Goal: Task Accomplishment & Management: Manage account settings

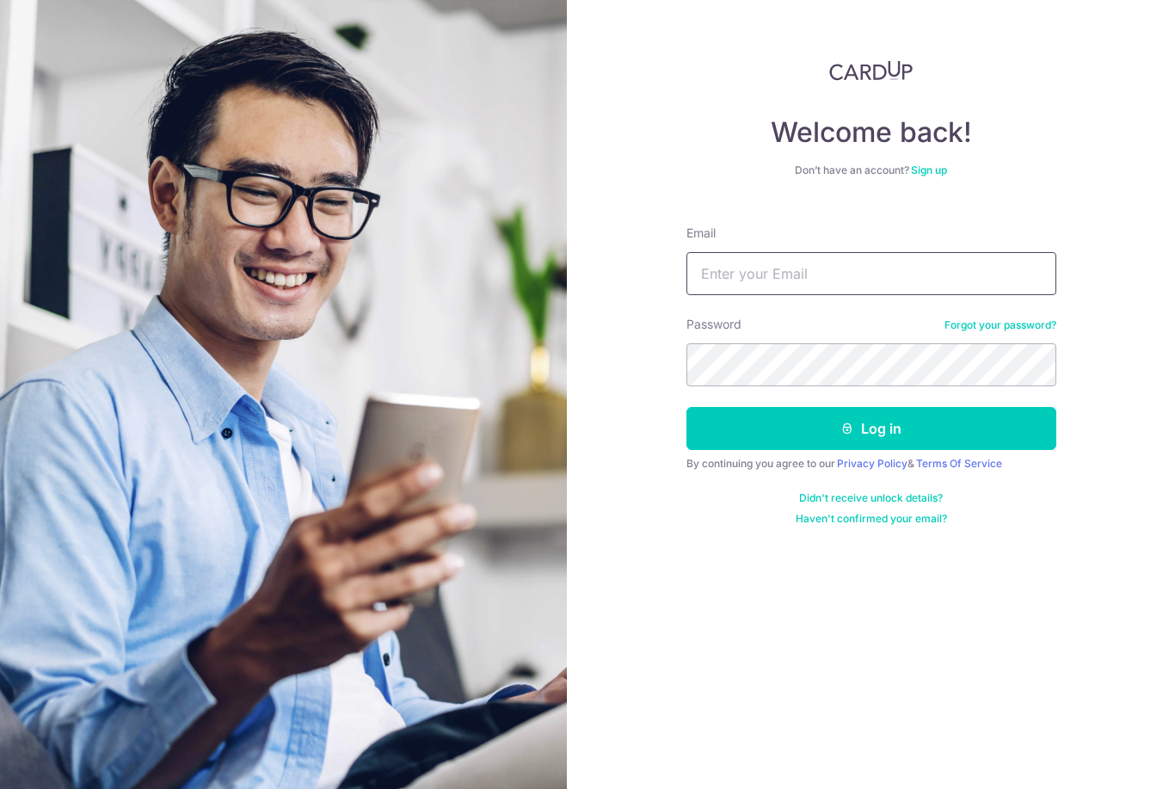
click at [716, 264] on input "Email" at bounding box center [871, 273] width 370 height 43
type input "[PERSON_NAME][EMAIL_ADDRESS][DOMAIN_NAME]"
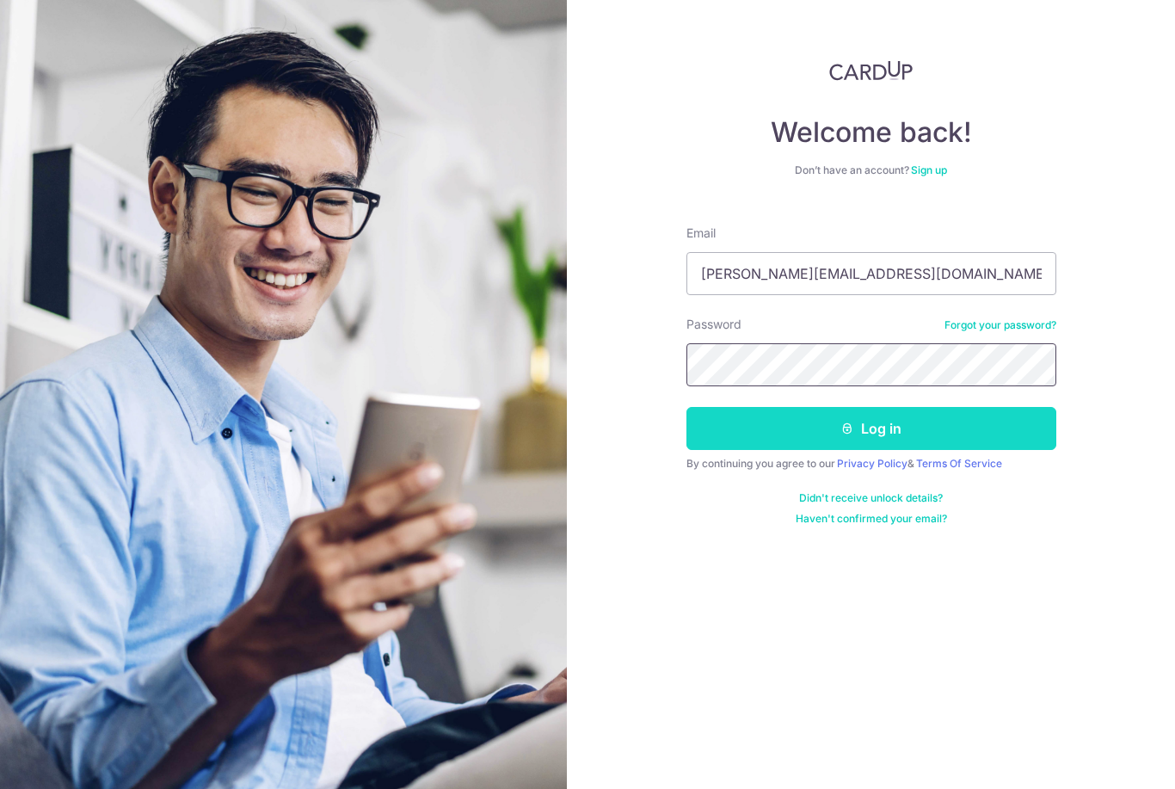
click at [935, 435] on button "Log in" at bounding box center [871, 428] width 370 height 43
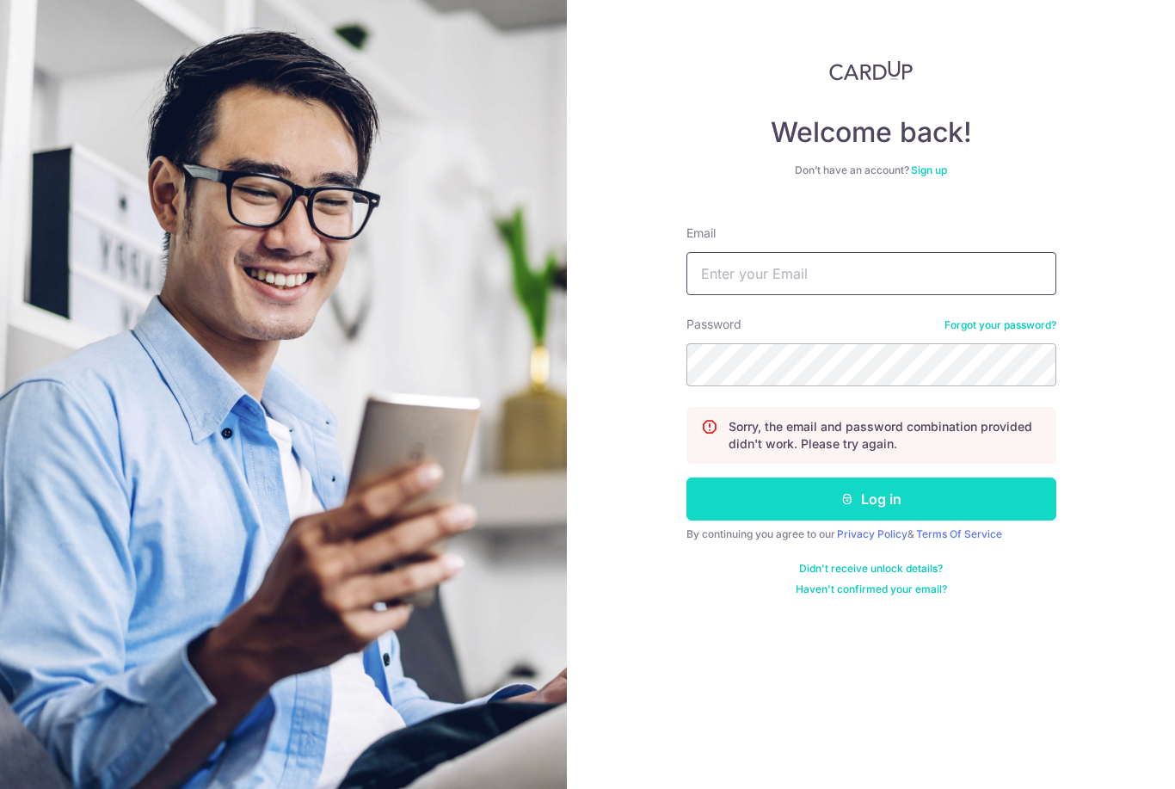
type input "[PERSON_NAME][EMAIL_ADDRESS][DOMAIN_NAME]"
click at [870, 499] on button "Log in" at bounding box center [871, 498] width 370 height 43
type input "[PERSON_NAME][EMAIL_ADDRESS][DOMAIN_NAME]"
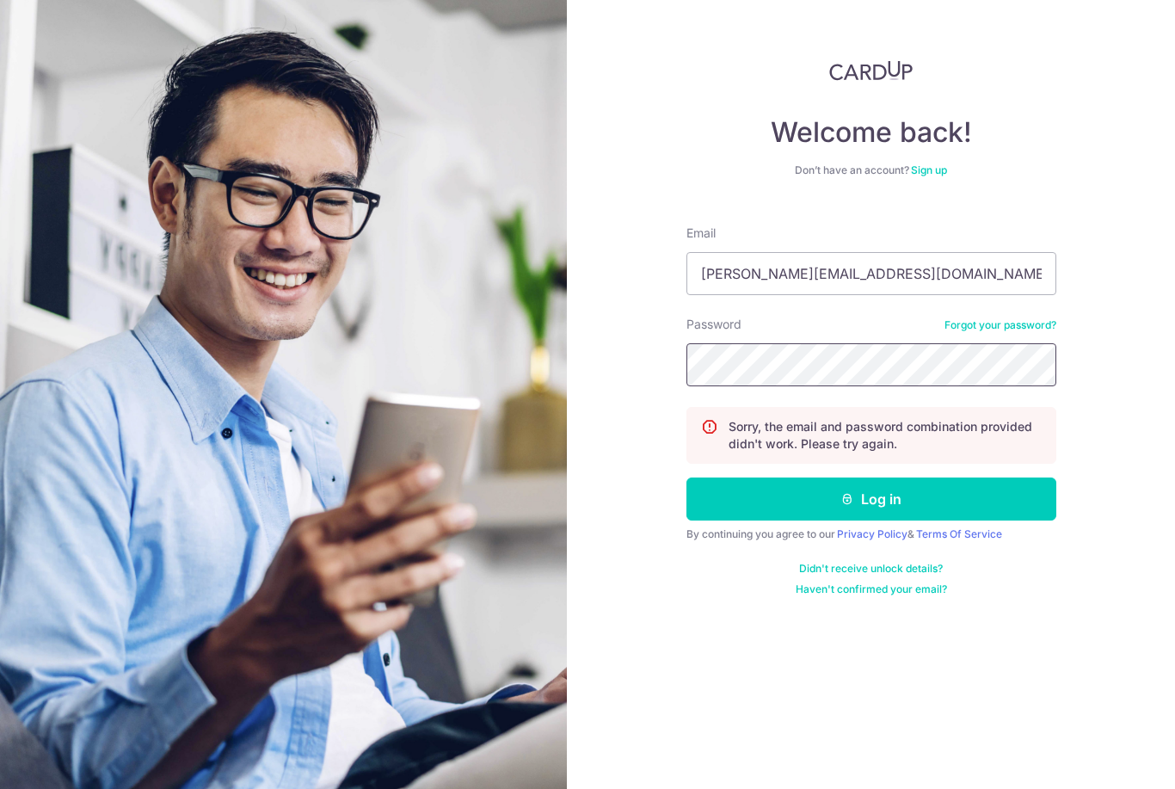
click at [664, 353] on div "Welcome back! Don’t have an account? Sign up Email Evelyn.cyt@gmail.com Passwor…" at bounding box center [871, 394] width 608 height 789
click at [572, 347] on div "Welcome back! Don’t have an account? Sign up Email Evelyn.cyt@gmail.com Passwor…" at bounding box center [871, 394] width 608 height 789
click at [615, 360] on div "Welcome back! Don’t have an account? Sign up Email Evelyn.cyt@gmail.com Passwor…" at bounding box center [871, 394] width 608 height 789
click at [845, 502] on icon "submit" at bounding box center [847, 499] width 14 height 14
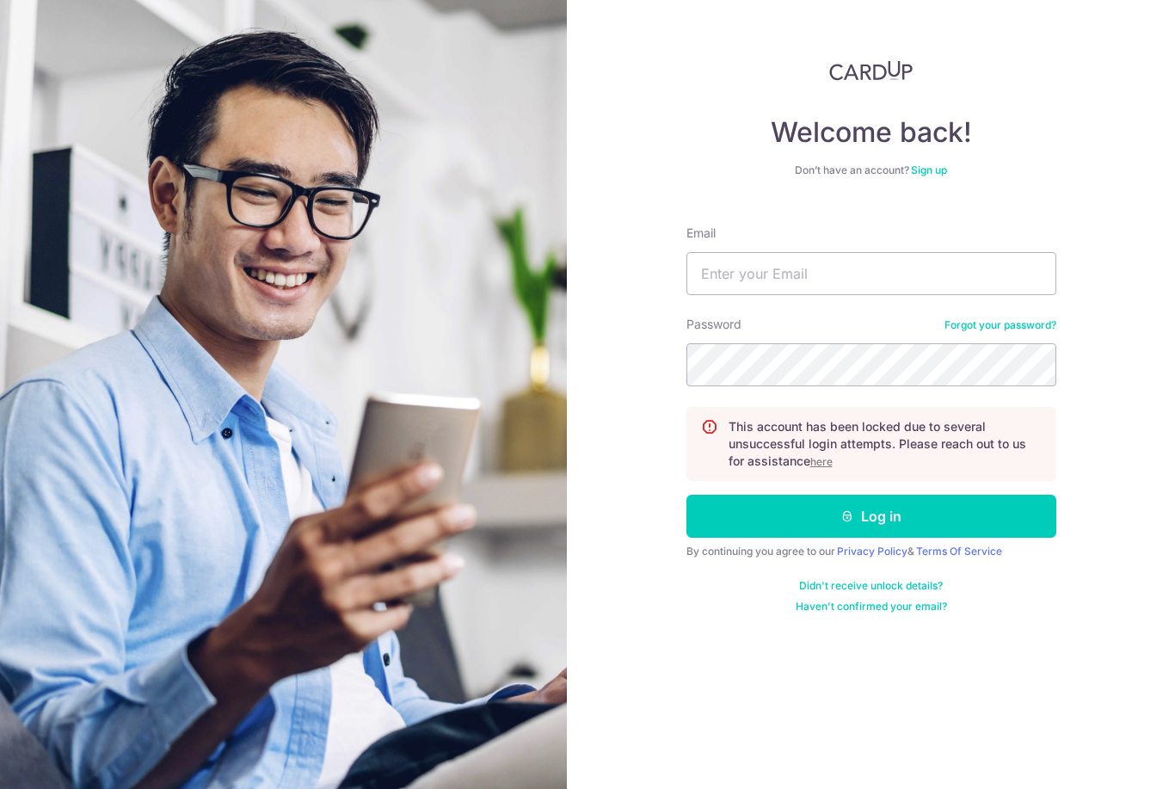
click at [645, 427] on div "Welcome back! Don’t have an account? Sign up Email Password Forgot your passwor…" at bounding box center [871, 394] width 608 height 789
click at [825, 466] on u "here" at bounding box center [821, 461] width 22 height 13
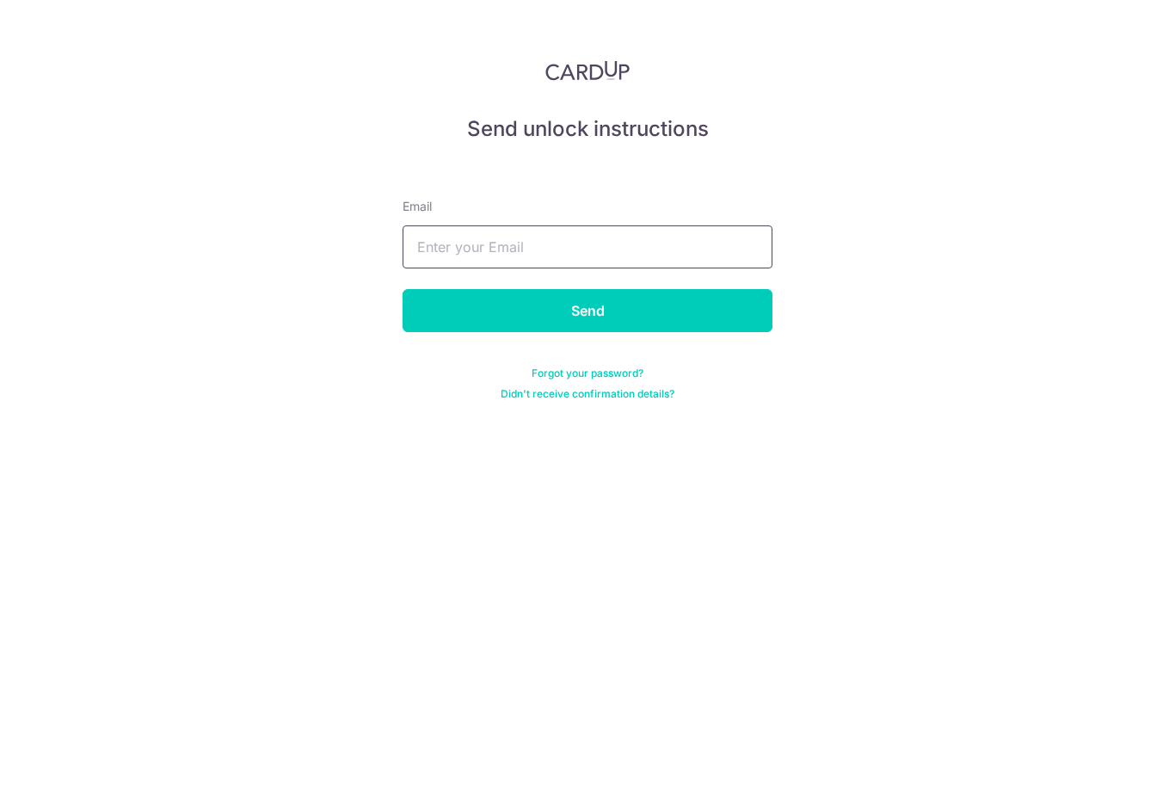
click at [711, 255] on input "text" at bounding box center [588, 246] width 370 height 43
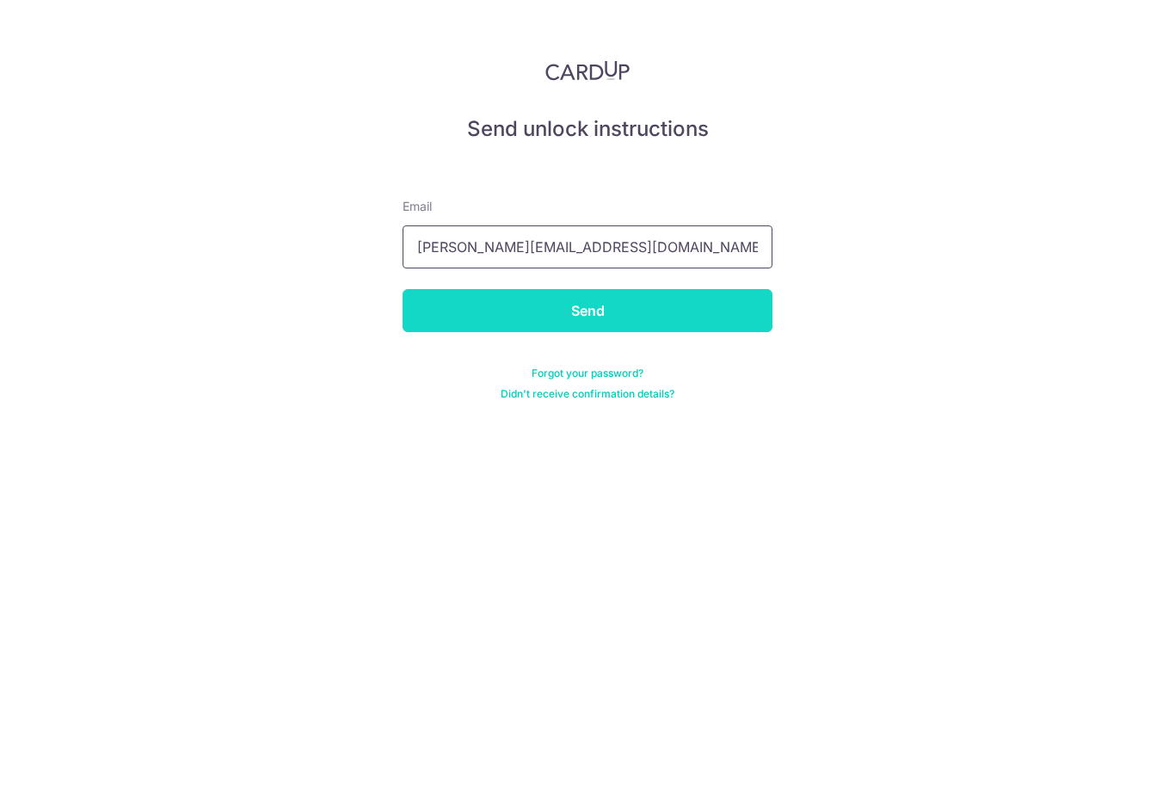
type input "Evelyn.cyt@gmail.com"
click at [698, 304] on input "Send" at bounding box center [588, 310] width 370 height 43
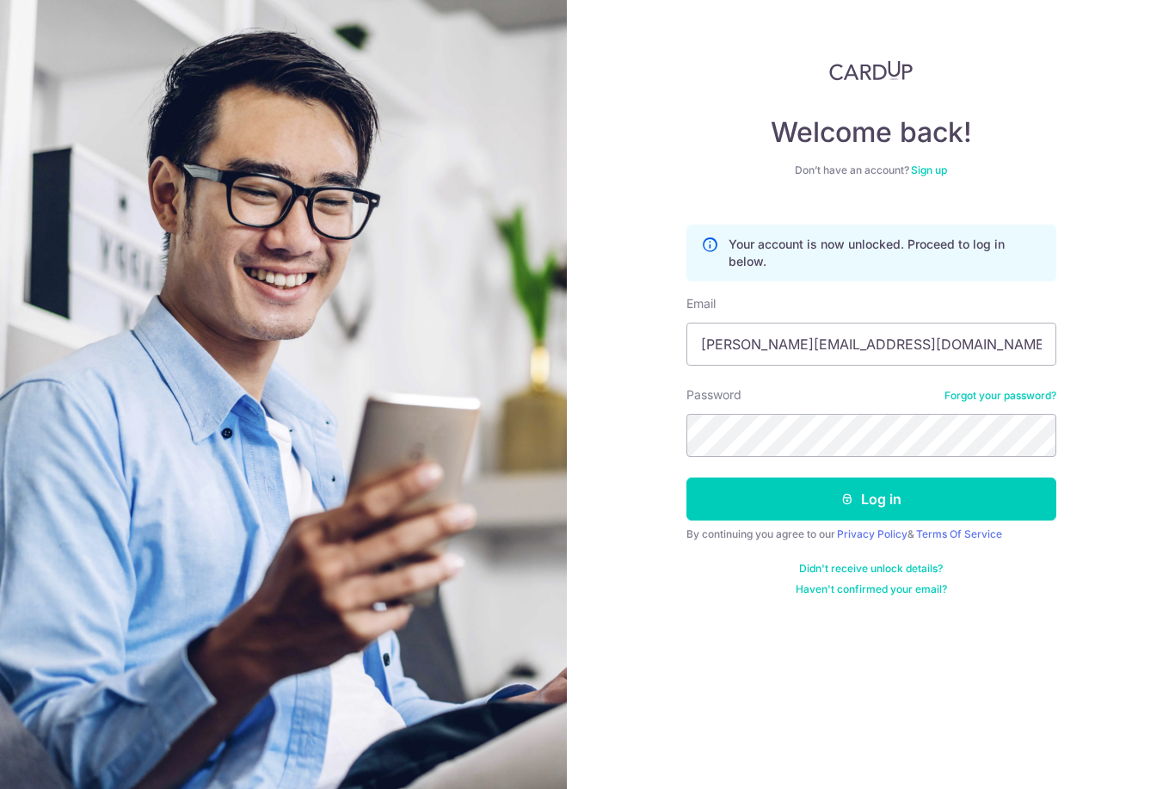
type input "[PERSON_NAME][EMAIL_ADDRESS][DOMAIN_NAME]"
click at [942, 491] on button "Log in" at bounding box center [871, 498] width 370 height 43
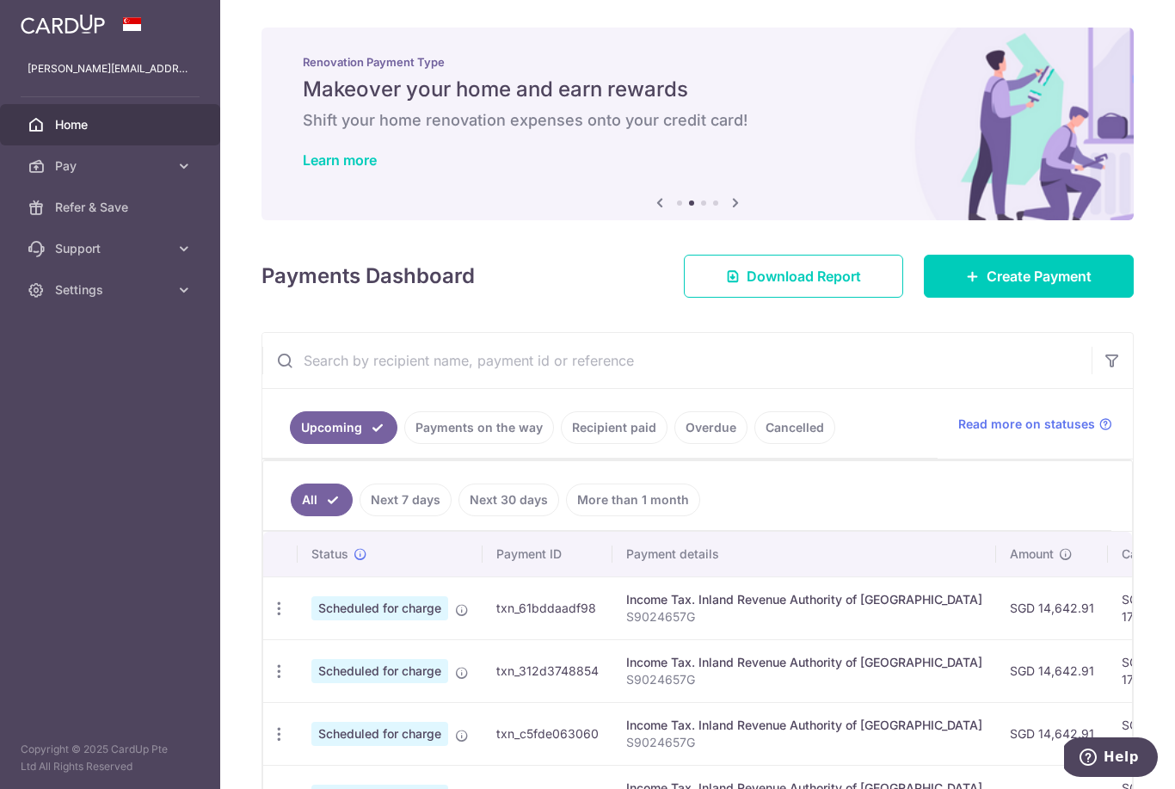
click at [0, 0] on icon "button" at bounding box center [0, 0] width 0 height 0
click at [191, 164] on icon at bounding box center [183, 165] width 17 height 17
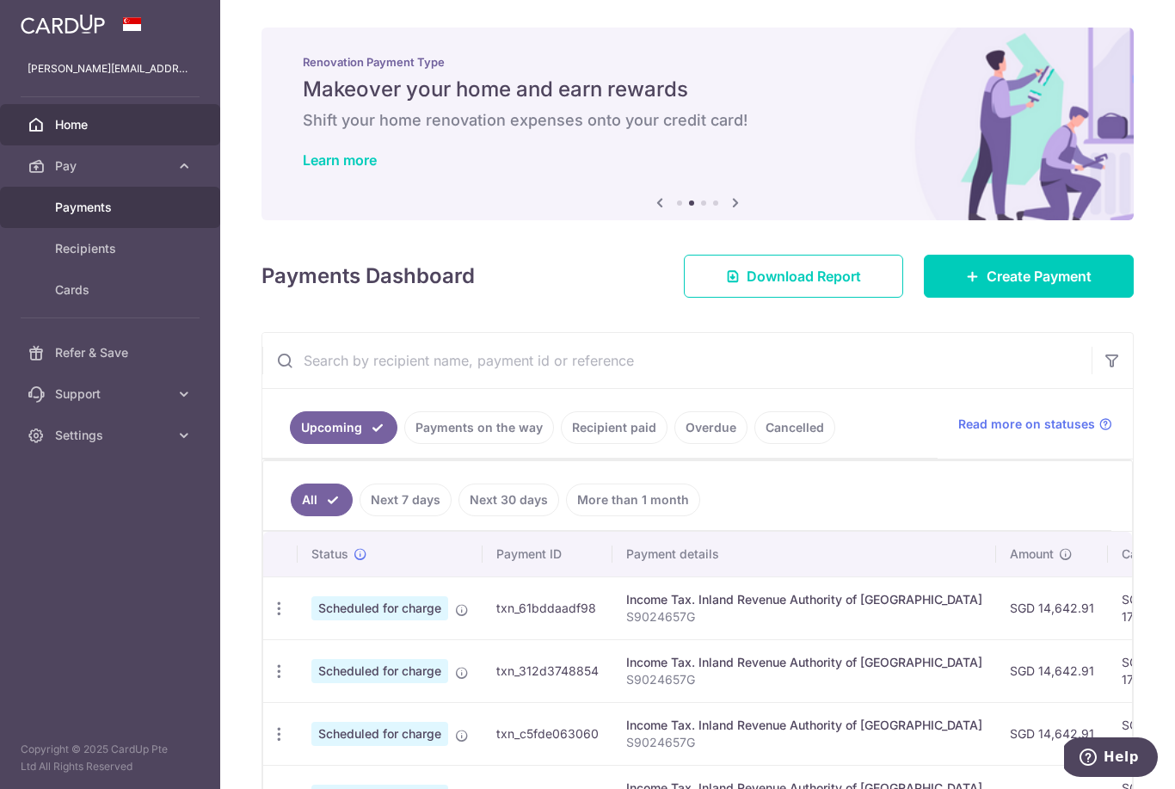
click at [127, 213] on span "Payments" at bounding box center [112, 207] width 114 height 17
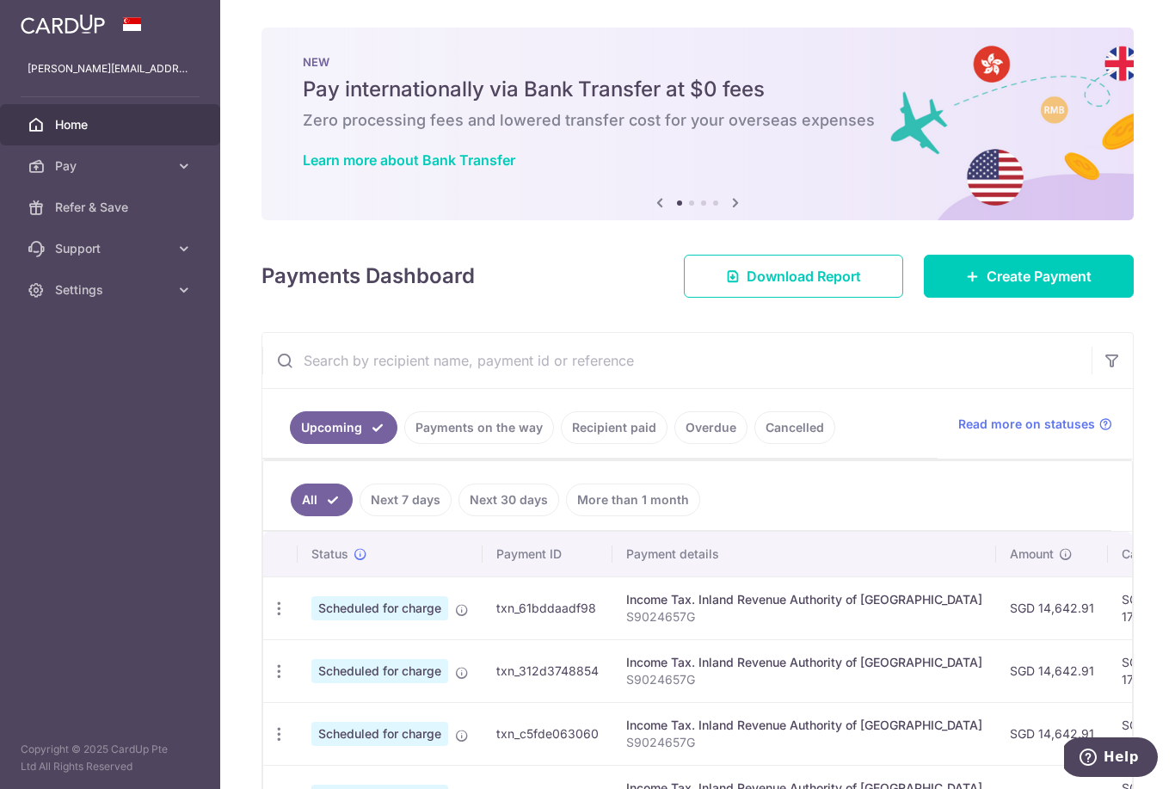
click at [0, 0] on icon "button" at bounding box center [0, 0] width 0 height 0
click at [187, 166] on icon at bounding box center [183, 165] width 17 height 17
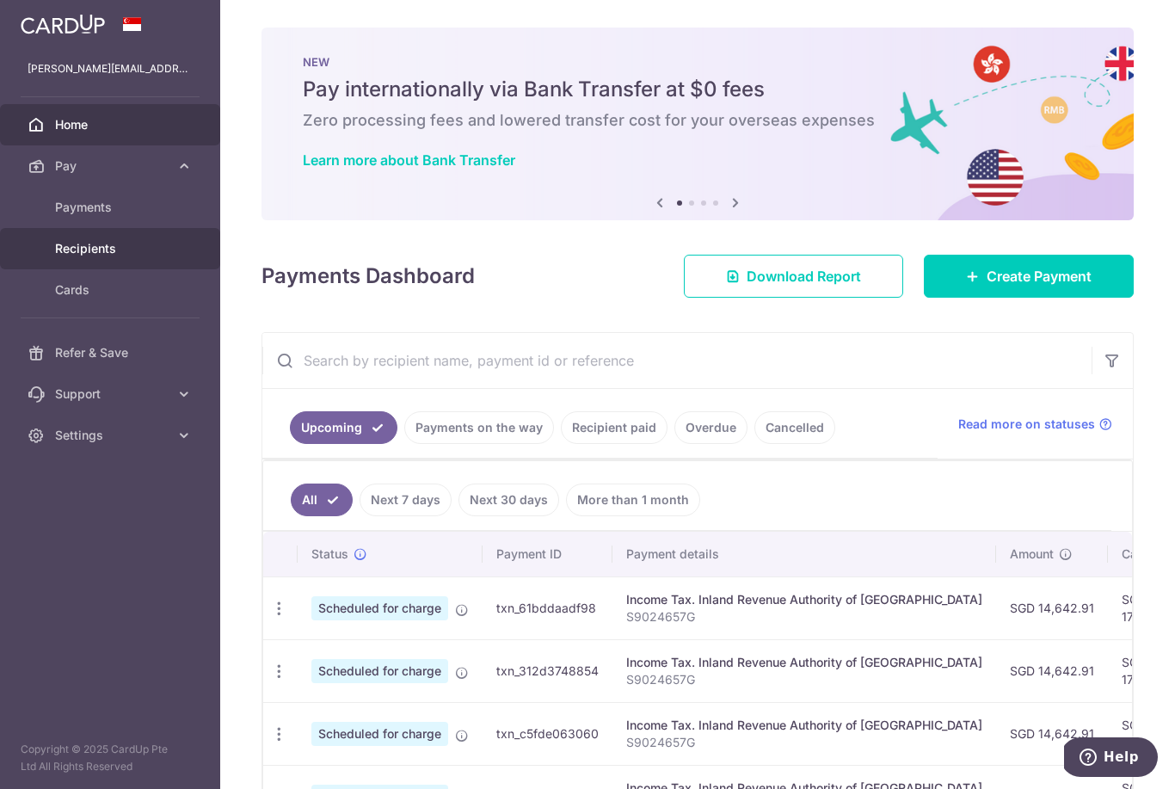
click at [89, 243] on span "Recipients" at bounding box center [112, 248] width 114 height 17
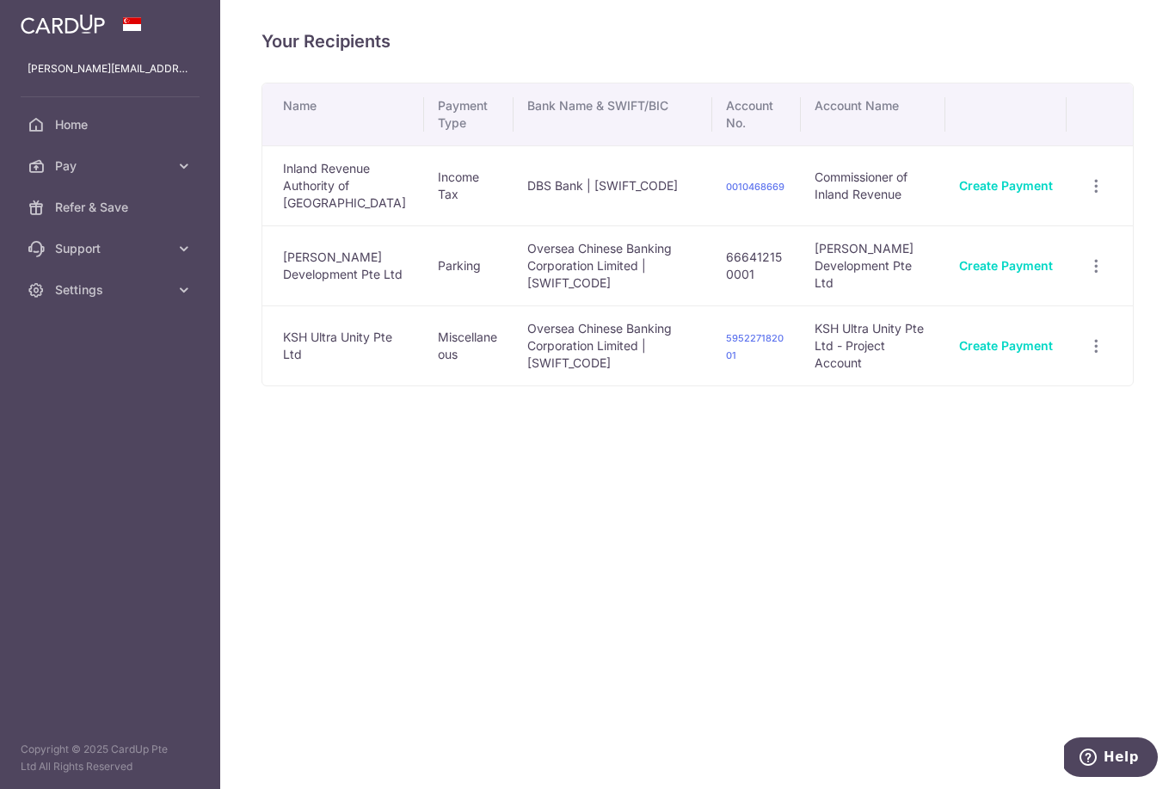
click at [0, 0] on header at bounding box center [0, 0] width 0 height 0
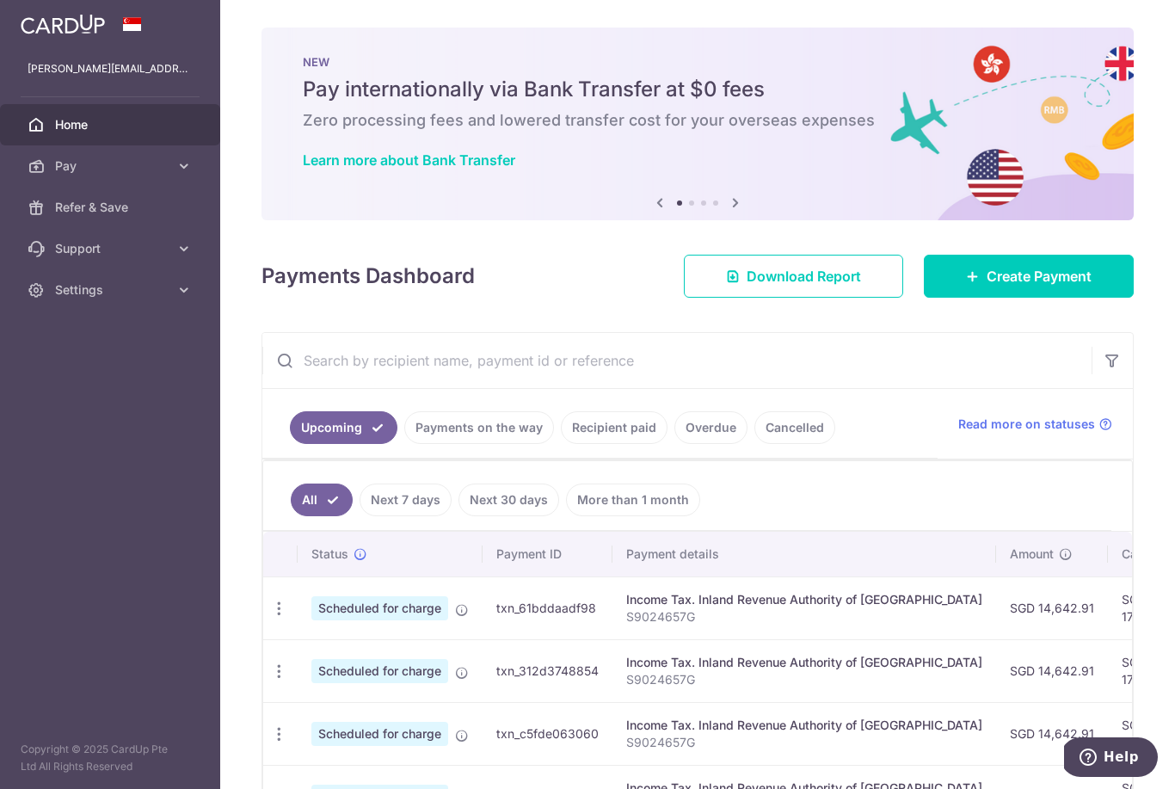
click at [561, 444] on link "Recipient paid" at bounding box center [614, 427] width 107 height 33
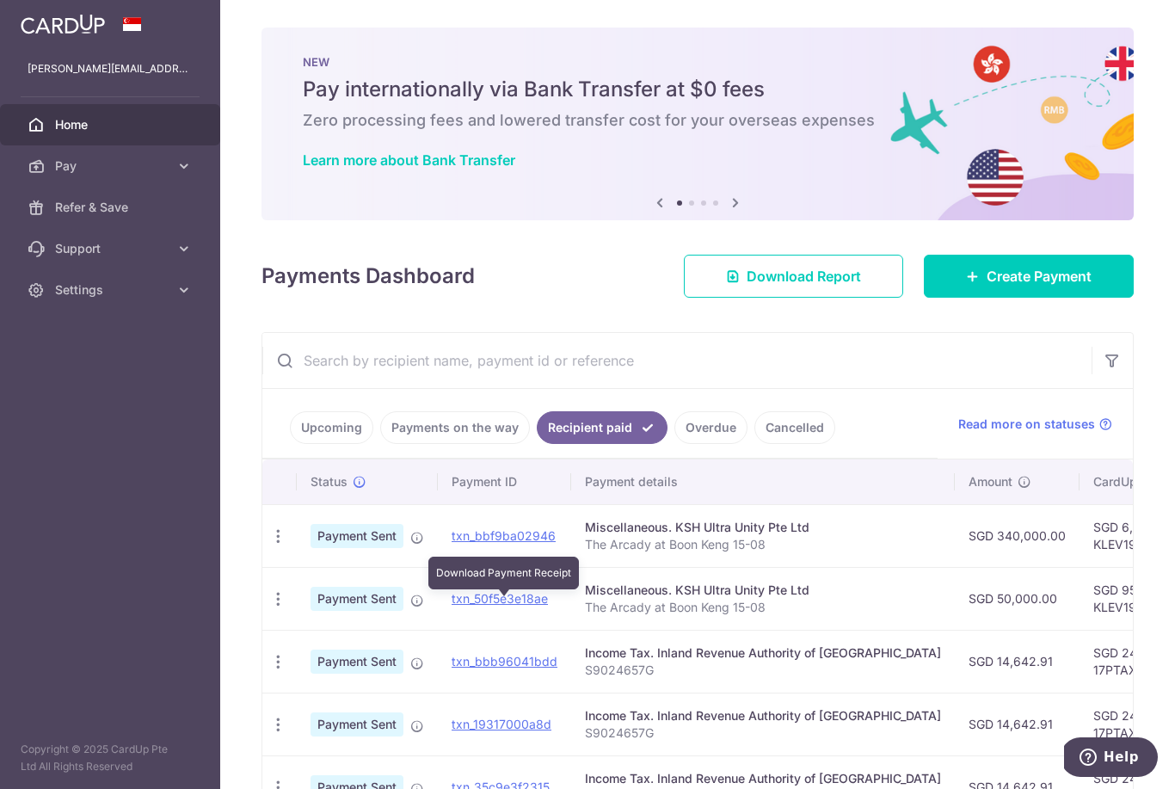
drag, startPoint x: 285, startPoint y: 606, endPoint x: 749, endPoint y: 421, distance: 499.6
click at [452, 543] on link "txn_bbf9ba02946" at bounding box center [504, 535] width 104 height 15
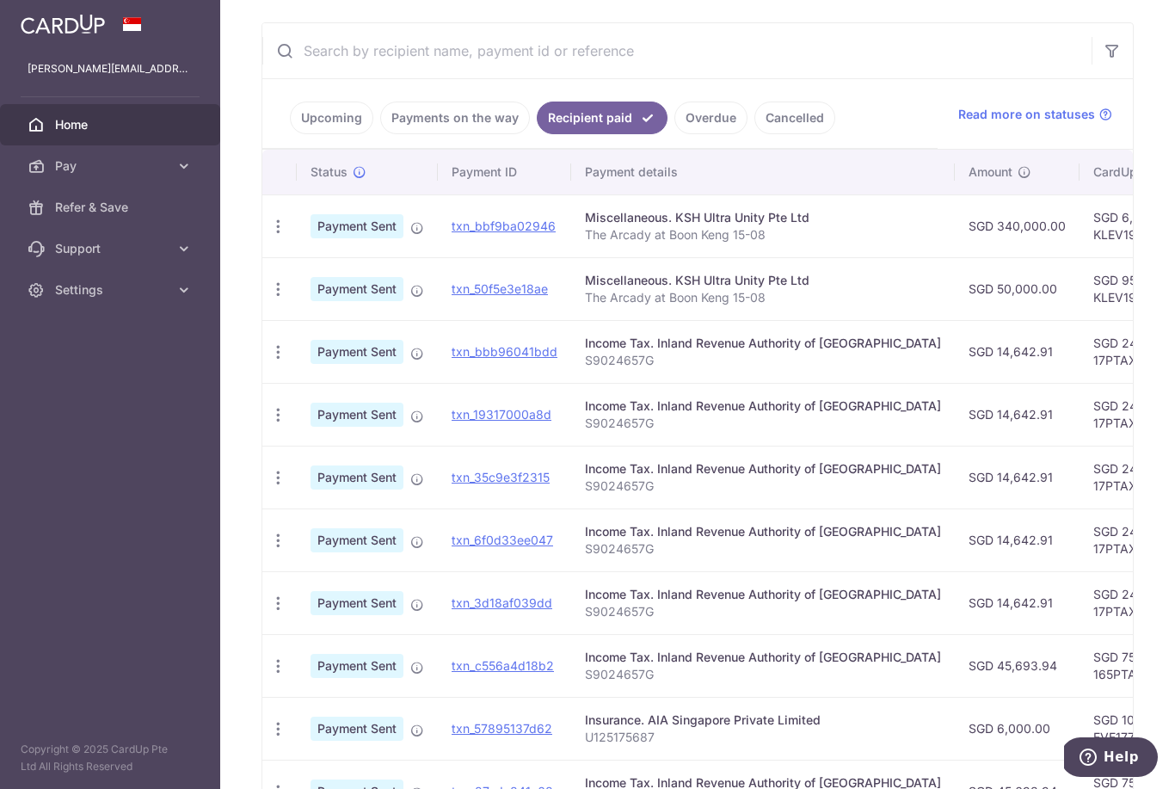
scroll to position [306, 0]
